Goal: Find specific page/section: Find specific page/section

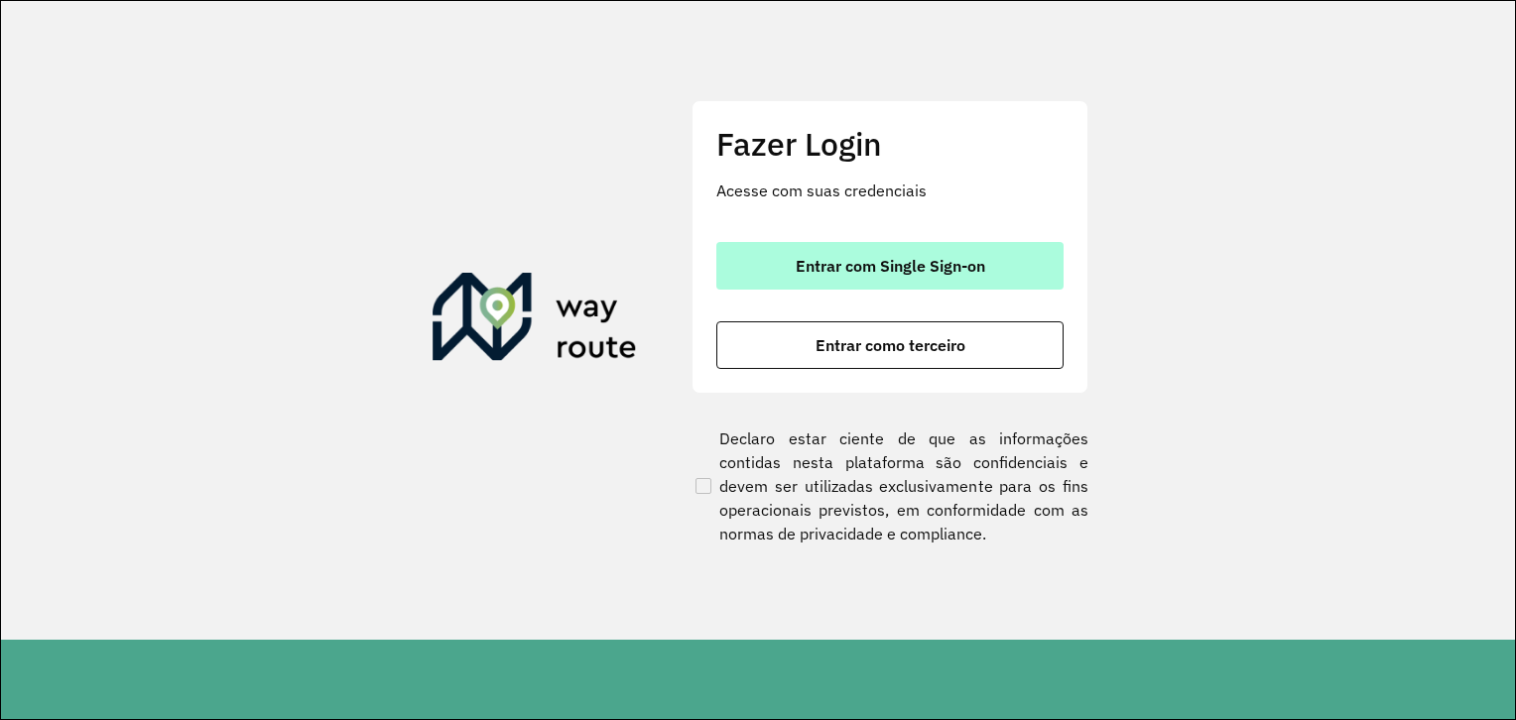
click at [816, 242] on button "Entrar com Single Sign-on" at bounding box center [889, 266] width 347 height 48
click at [841, 274] on span "Entrar com Single Sign-on" at bounding box center [891, 266] width 190 height 16
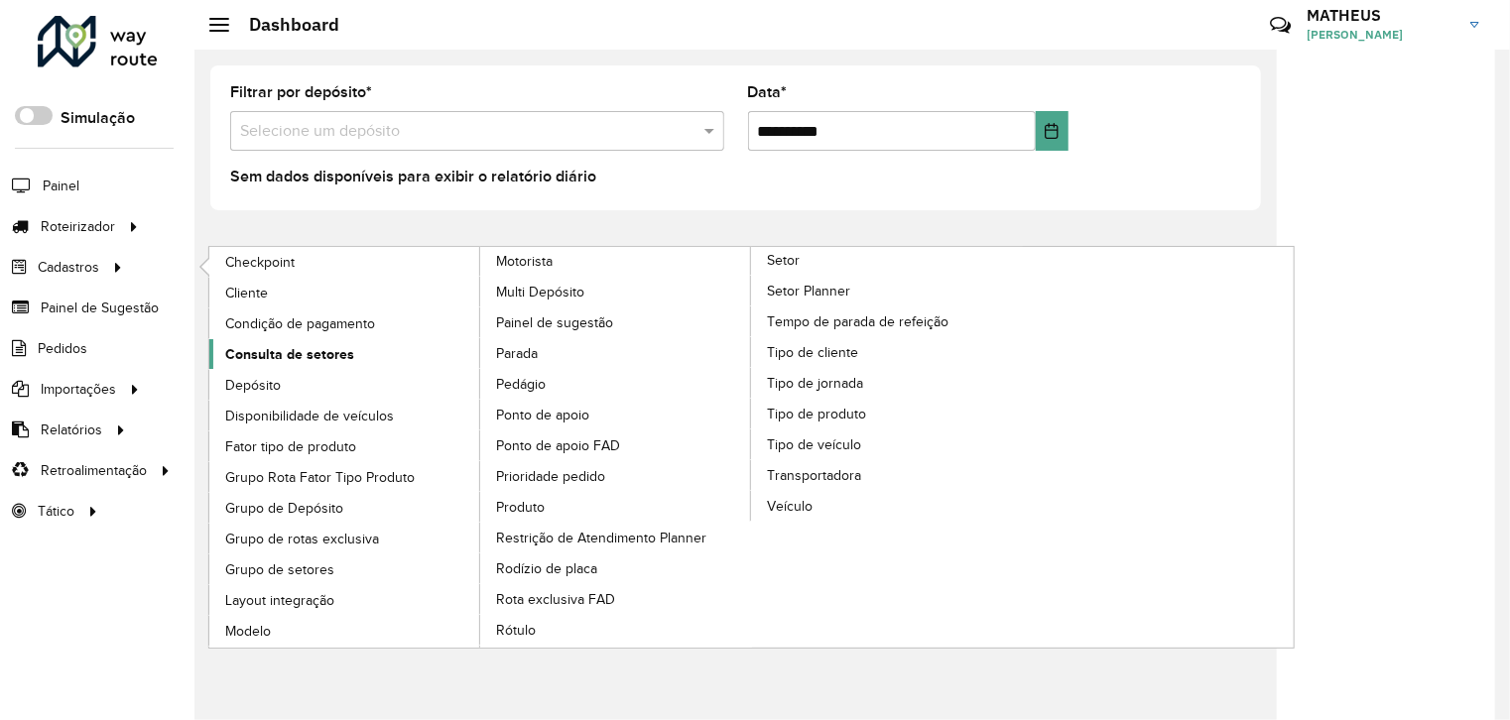
click at [322, 354] on span "Consulta de setores" at bounding box center [289, 354] width 129 height 21
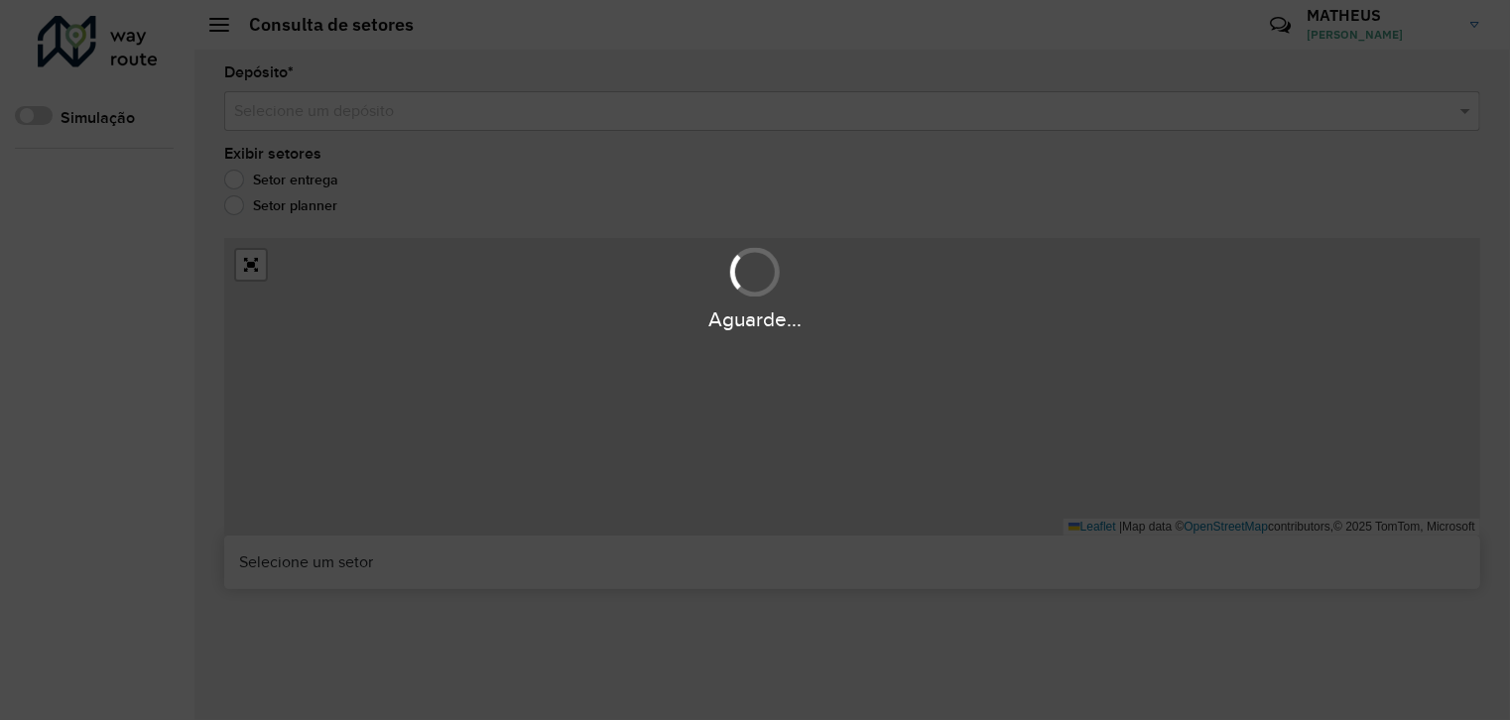
click at [322, 354] on div "Aguarde..." at bounding box center [755, 360] width 1510 height 720
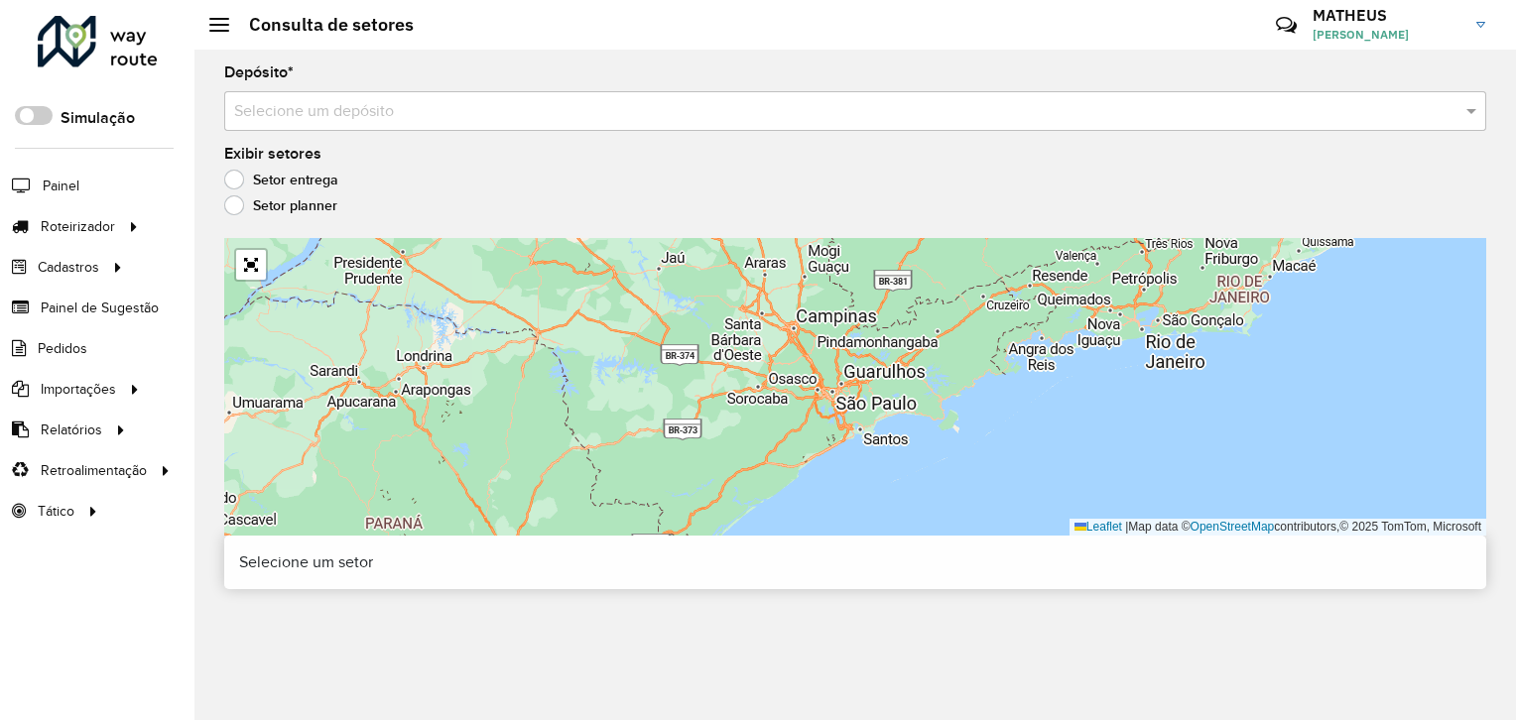
click at [395, 116] on input "text" at bounding box center [835, 112] width 1203 height 24
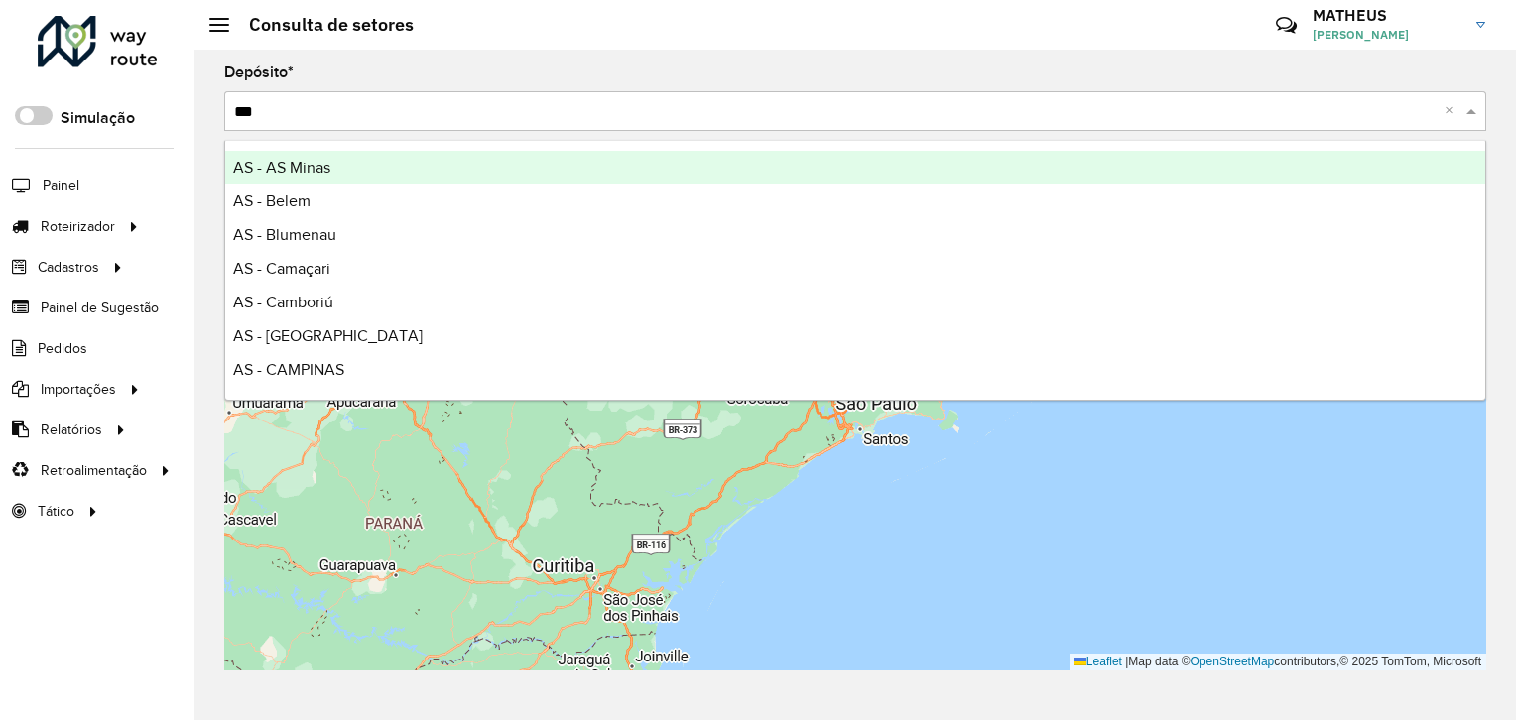
type input "****"
